Goal: Information Seeking & Learning: Learn about a topic

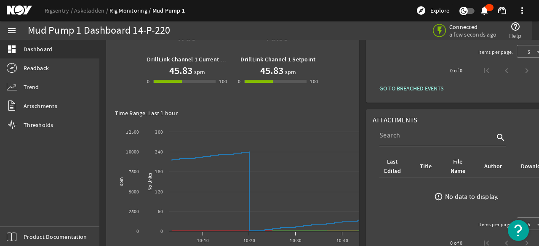
scroll to position [126, 0]
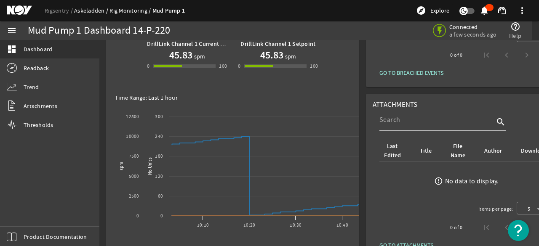
click at [85, 9] on link "Askeladden" at bounding box center [91, 11] width 35 height 8
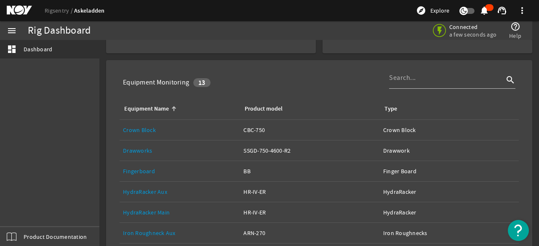
scroll to position [126, 0]
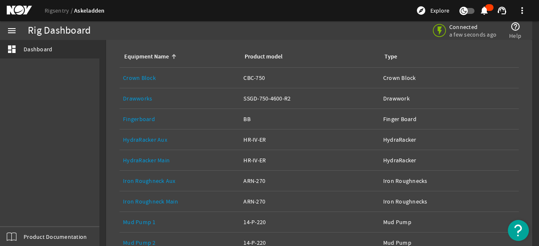
click at [145, 131] on link "Equipment Name: HydraRacker Aux" at bounding box center [180, 140] width 114 height 20
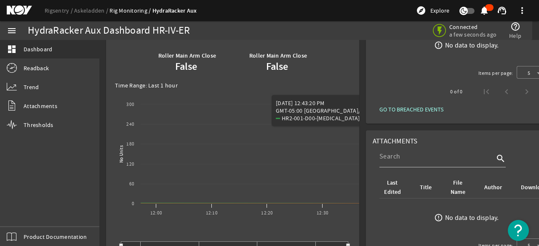
scroll to position [77, 0]
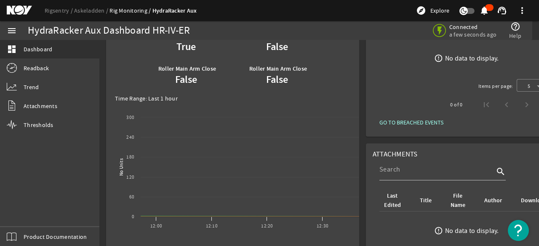
click at [83, 17] on div "Rigsentry Askeladden Rig Monitoring HydraRacker Aux explore Explore notificatio…" at bounding box center [269, 10] width 539 height 21
drag, startPoint x: 85, startPoint y: 13, endPoint x: 88, endPoint y: 16, distance: 4.3
click at [85, 13] on link "Askeladden" at bounding box center [91, 11] width 35 height 8
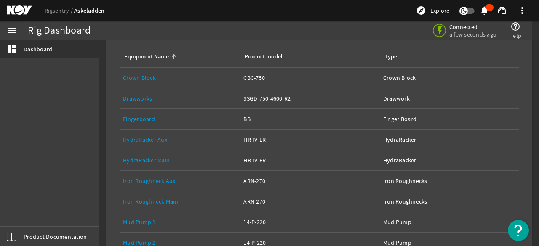
scroll to position [168, 0]
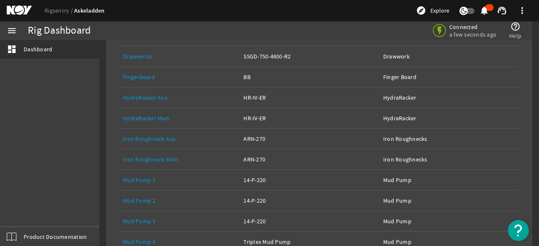
click at [134, 116] on link "HydraRacker Main" at bounding box center [146, 118] width 47 height 8
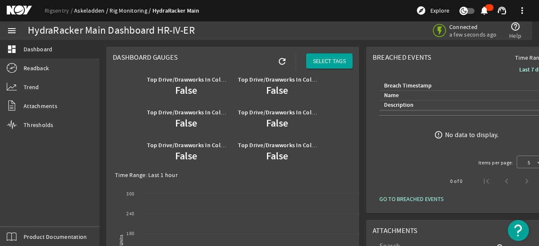
click at [85, 11] on link "Askeladden" at bounding box center [91, 11] width 35 height 8
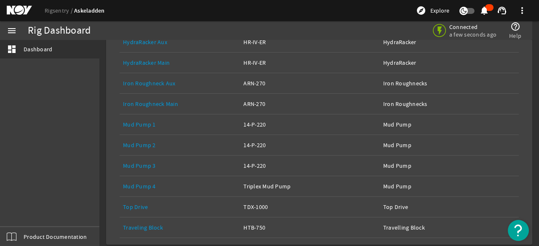
scroll to position [182, 0]
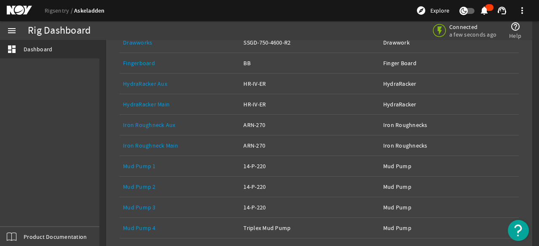
click at [136, 181] on link "Equipment Name: Mud Pump 2" at bounding box center [180, 187] width 114 height 20
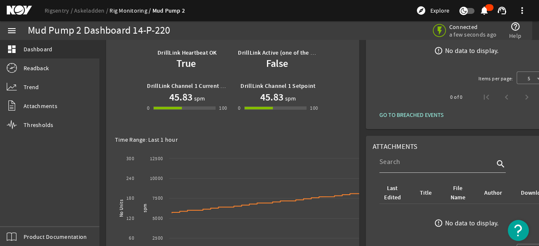
scroll to position [168, 0]
